Goal: Task Accomplishment & Management: Complete application form

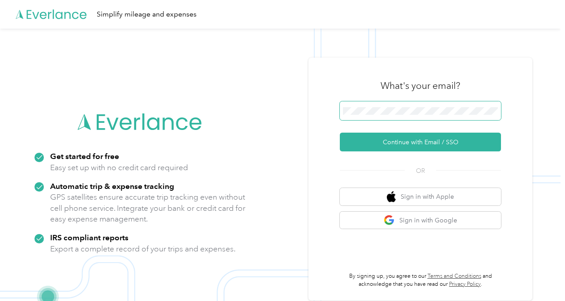
click at [400, 103] on span at bounding box center [420, 111] width 161 height 19
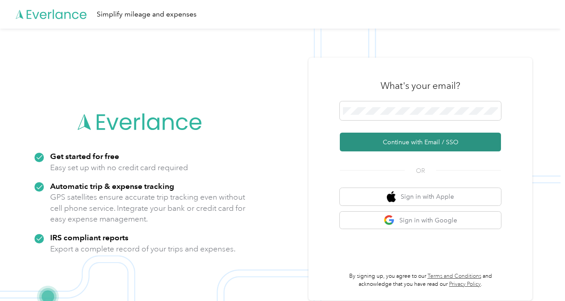
click at [406, 144] on button "Continue with Email / SSO" at bounding box center [420, 142] width 161 height 19
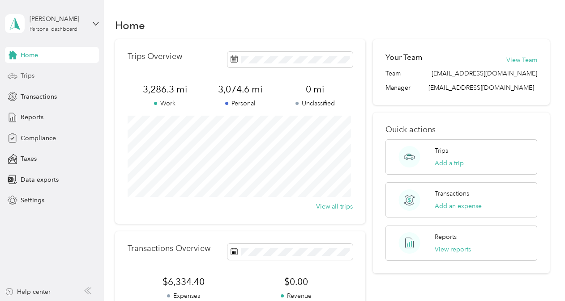
click at [34, 78] on div "Trips" at bounding box center [52, 76] width 94 height 16
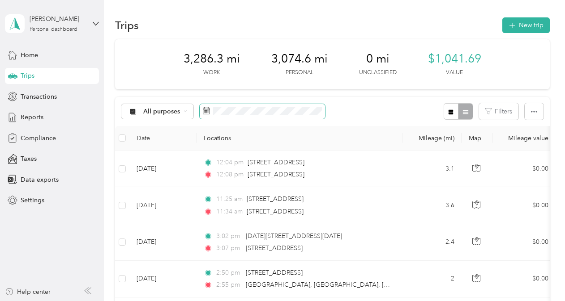
click at [203, 110] on icon at bounding box center [206, 110] width 7 height 7
click at [204, 112] on rect at bounding box center [204, 112] width 1 height 1
click at [208, 111] on rect at bounding box center [208, 110] width 1 height 1
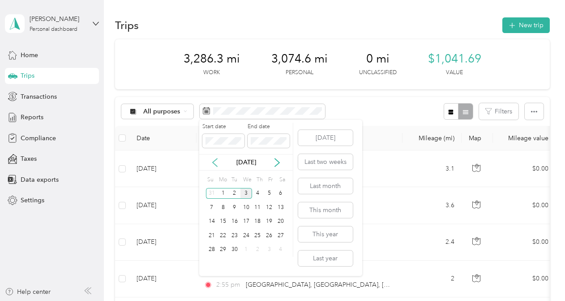
click at [215, 163] on icon at bounding box center [214, 162] width 9 height 9
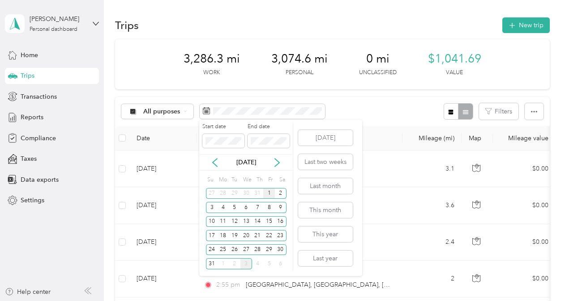
click at [268, 195] on div "1" at bounding box center [269, 193] width 12 height 11
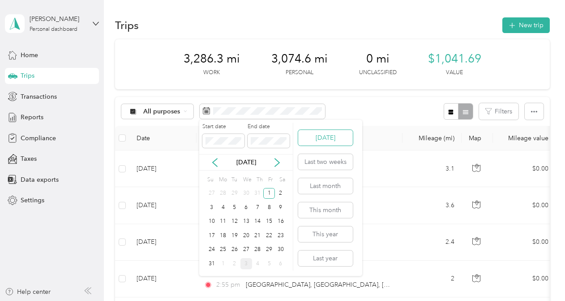
click at [312, 140] on button "[DATE]" at bounding box center [325, 138] width 55 height 16
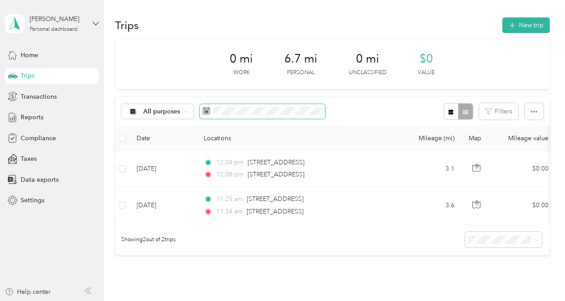
click at [208, 113] on rect at bounding box center [208, 112] width 1 height 1
click at [207, 112] on icon at bounding box center [206, 110] width 7 height 7
click at [209, 110] on icon at bounding box center [206, 110] width 7 height 7
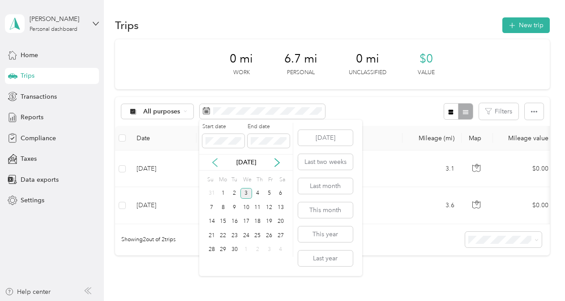
click at [214, 161] on icon at bounding box center [214, 163] width 4 height 8
click at [267, 195] on div "1" at bounding box center [269, 193] width 12 height 11
click at [214, 265] on div "31" at bounding box center [212, 264] width 12 height 11
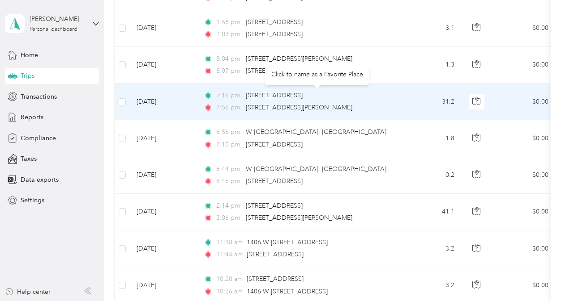
click at [302, 95] on span "[STREET_ADDRESS]" at bounding box center [274, 96] width 57 height 8
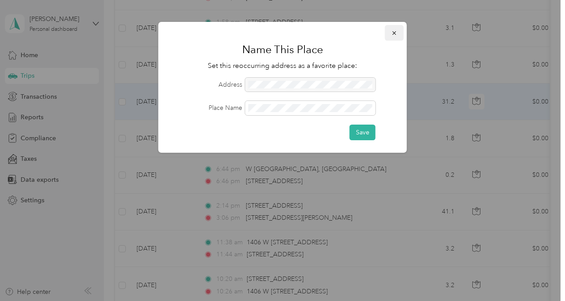
click at [392, 36] on icon "button" at bounding box center [394, 33] width 6 height 6
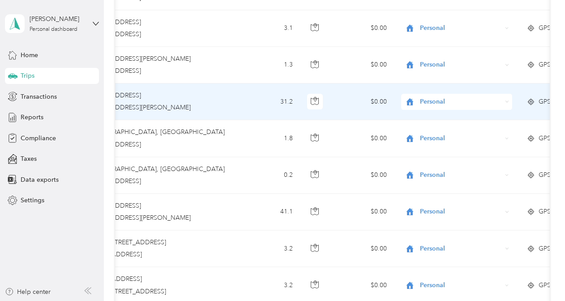
scroll to position [0, 266]
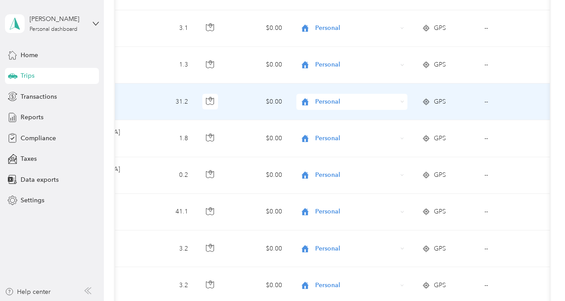
click at [320, 101] on span "Personal" at bounding box center [356, 102] width 82 height 10
click at [325, 119] on ol "Phoenix Contact Personal" at bounding box center [351, 124] width 111 height 31
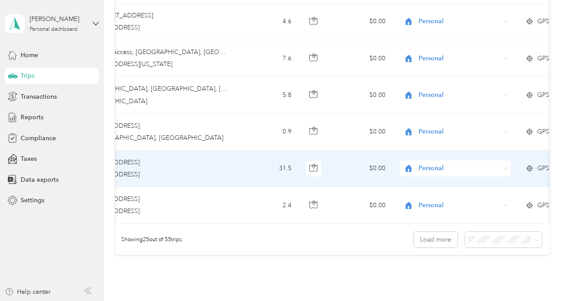
scroll to position [0, 163]
click at [433, 165] on span "Personal" at bounding box center [459, 169] width 82 height 10
click at [430, 178] on span "Phoenix Contact" at bounding box center [462, 176] width 83 height 9
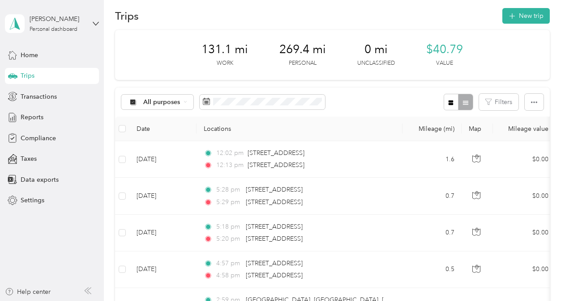
scroll to position [0, 0]
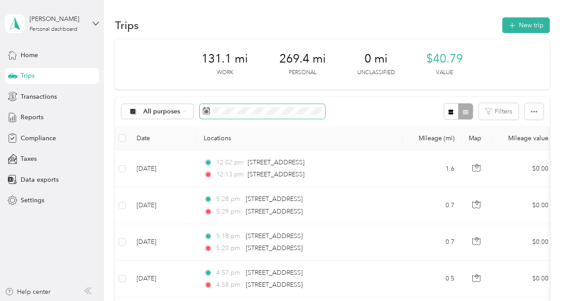
click at [232, 115] on span at bounding box center [262, 111] width 125 height 15
click at [205, 110] on rect at bounding box center [205, 110] width 1 height 1
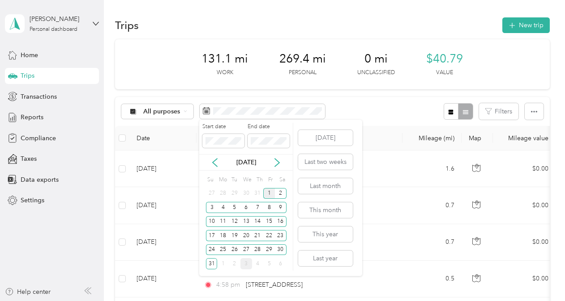
click at [269, 195] on div "1" at bounding box center [269, 193] width 12 height 11
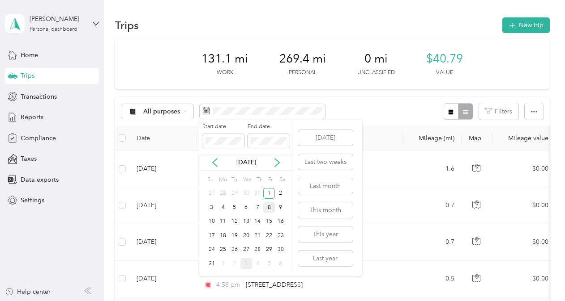
click at [265, 208] on div "8" at bounding box center [269, 207] width 12 height 11
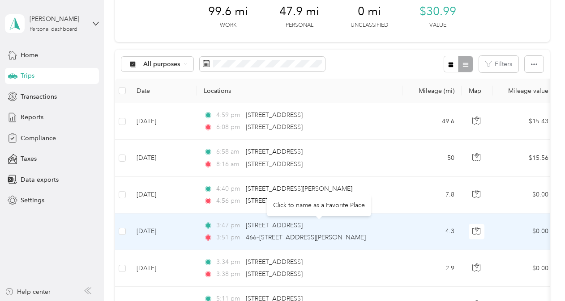
scroll to position [47, 0]
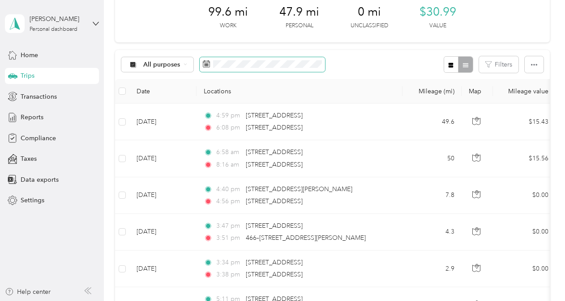
click at [207, 66] on icon at bounding box center [206, 63] width 7 height 7
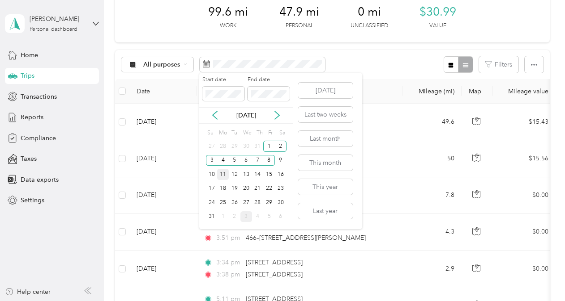
click at [221, 173] on div "11" at bounding box center [223, 174] width 12 height 11
click at [268, 174] on div "15" at bounding box center [269, 174] width 12 height 11
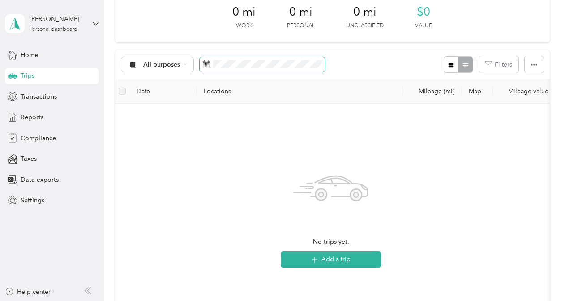
click at [203, 64] on icon at bounding box center [206, 64] width 7 height 6
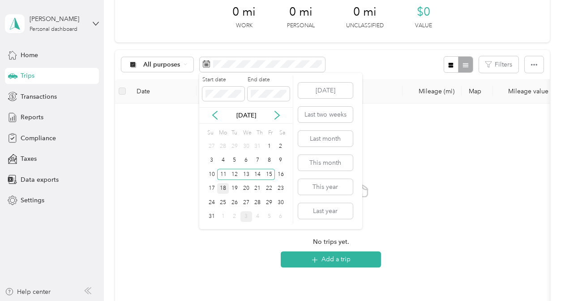
click at [225, 190] on div "18" at bounding box center [223, 188] width 12 height 11
click at [267, 186] on div "22" at bounding box center [269, 188] width 12 height 11
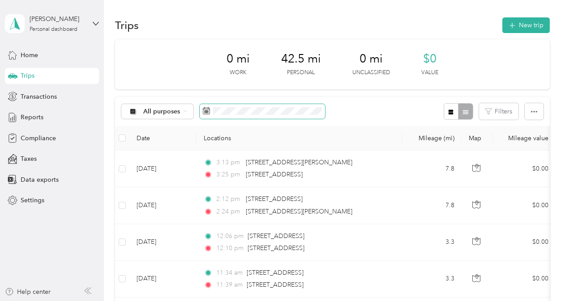
click at [218, 115] on span at bounding box center [262, 111] width 125 height 15
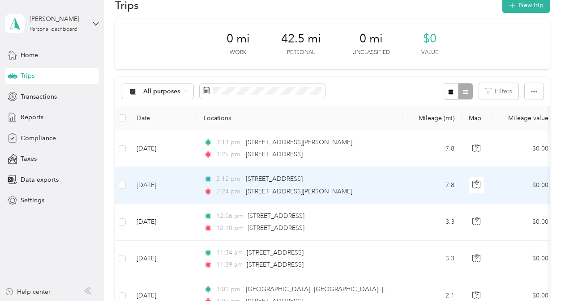
scroll to position [21, 0]
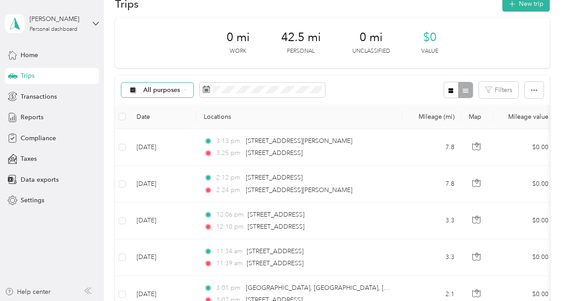
click at [182, 91] on div "All purposes" at bounding box center [157, 90] width 72 height 15
click at [170, 140] on li "Phoenix Contact" at bounding box center [160, 133] width 78 height 16
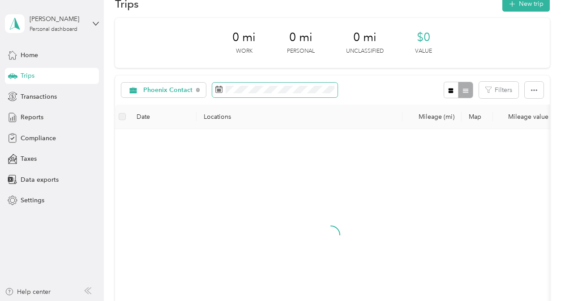
click at [216, 92] on icon at bounding box center [218, 89] width 7 height 7
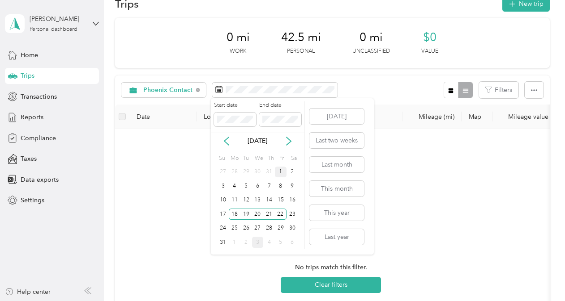
click at [278, 170] on div "1" at bounding box center [281, 172] width 12 height 11
click at [223, 239] on div "31" at bounding box center [223, 242] width 12 height 11
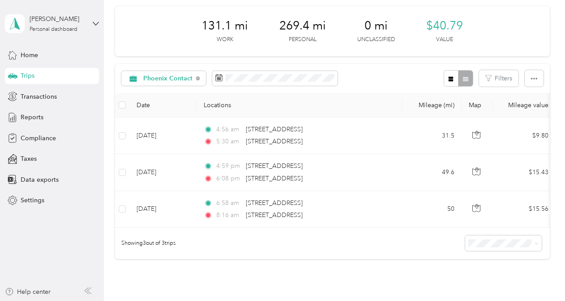
scroll to position [7, 0]
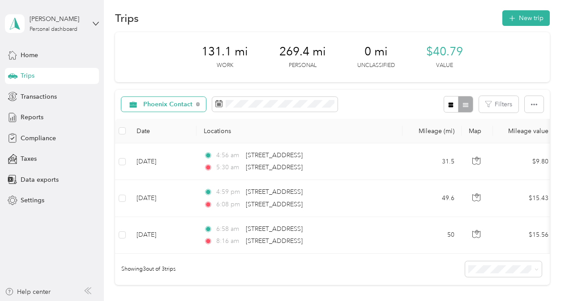
click at [181, 105] on span "Phoenix Contact" at bounding box center [168, 105] width 50 height 6
click at [168, 120] on span "All purposes" at bounding box center [173, 115] width 60 height 9
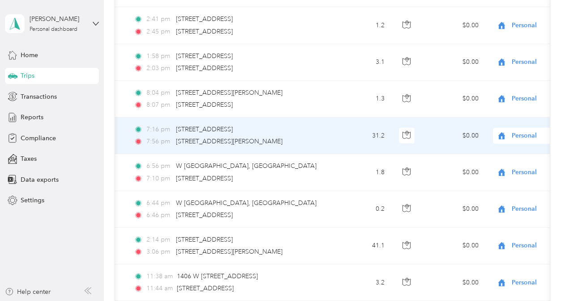
scroll to position [0, 85]
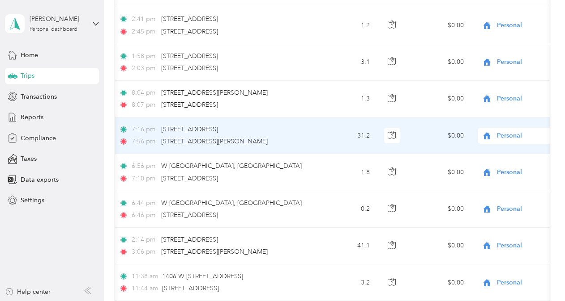
click at [507, 135] on span "Personal" at bounding box center [538, 136] width 82 height 10
click at [495, 152] on li "Phoenix Contact" at bounding box center [509, 150] width 111 height 16
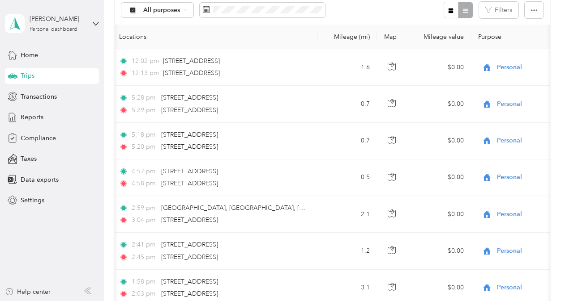
scroll to position [0, 0]
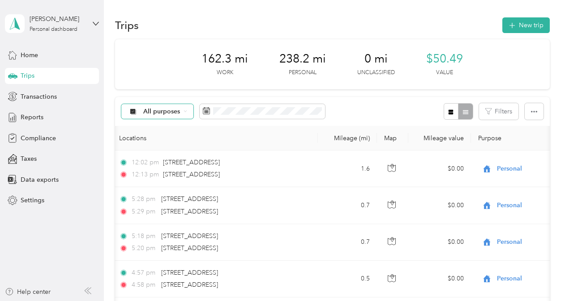
click at [188, 110] on div "All purposes" at bounding box center [157, 111] width 72 height 15
click at [166, 158] on span "Phoenix Contact" at bounding box center [167, 158] width 49 height 9
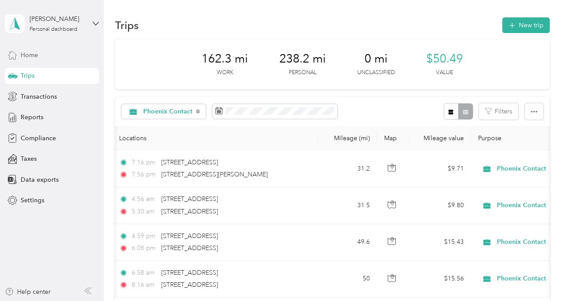
click at [38, 55] on div "Home" at bounding box center [52, 55] width 94 height 16
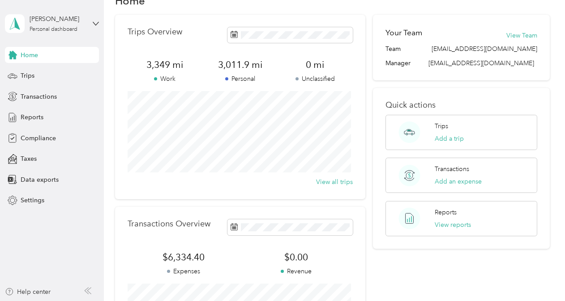
scroll to position [25, 0]
click at [41, 138] on span "Compliance" at bounding box center [38, 138] width 35 height 9
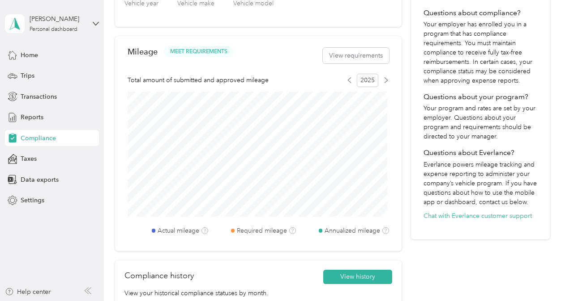
scroll to position [249, 0]
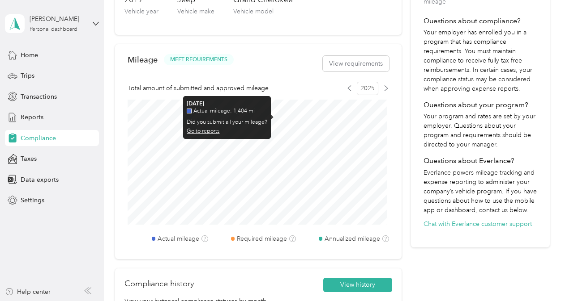
click at [209, 132] on link "Go to reports" at bounding box center [203, 131] width 33 height 7
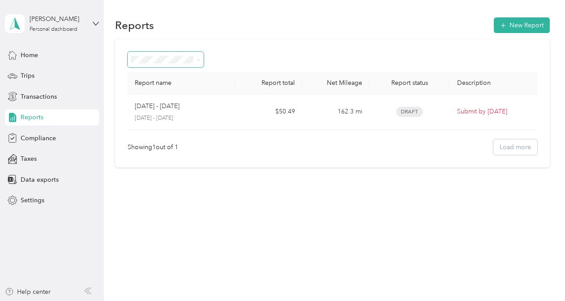
click at [200, 62] on span at bounding box center [198, 60] width 4 height 8
click at [198, 58] on icon at bounding box center [198, 60] width 4 height 4
click at [168, 79] on ol "All Reports Draft Needs approval Needs payment Approved Rejected Paid" at bounding box center [165, 123] width 76 height 110
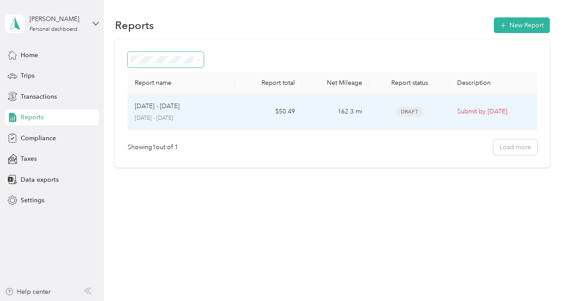
click at [501, 113] on p "Submit by [DATE]" at bounding box center [494, 112] width 75 height 10
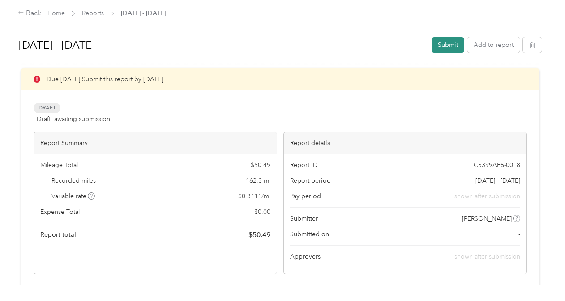
click at [448, 44] on button "Submit" at bounding box center [447, 45] width 33 height 16
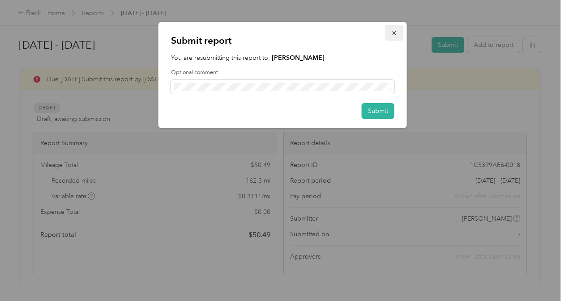
click at [393, 34] on icon "button" at bounding box center [394, 33] width 6 height 6
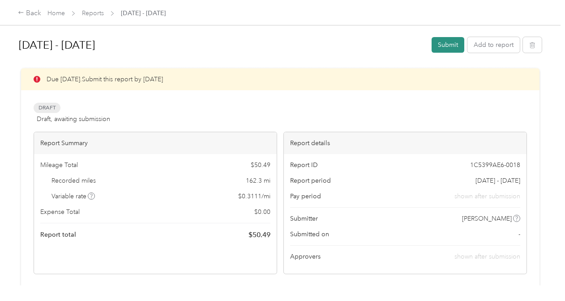
click at [443, 47] on button "Submit" at bounding box center [447, 45] width 33 height 16
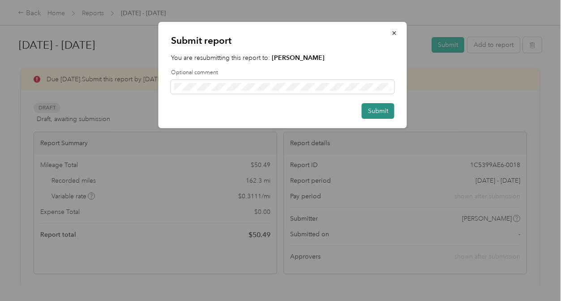
click at [388, 110] on button "Submit" at bounding box center [377, 111] width 33 height 16
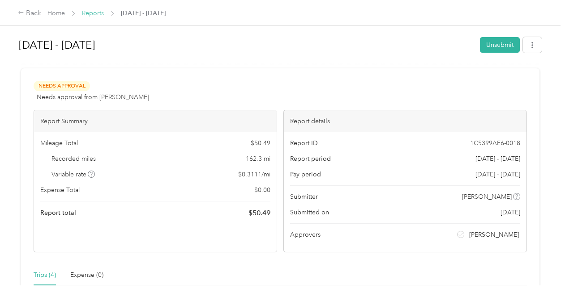
click at [93, 13] on link "Reports" at bounding box center [93, 13] width 22 height 8
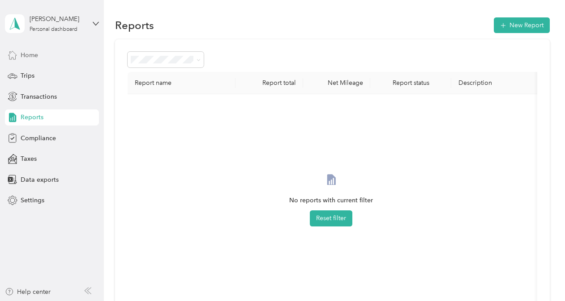
click at [31, 57] on span "Home" at bounding box center [29, 55] width 17 height 9
